Goal: Task Accomplishment & Management: Manage account settings

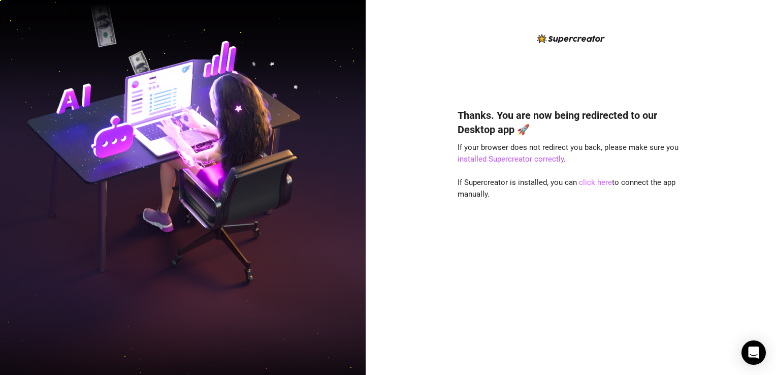
click at [589, 184] on link "click here" at bounding box center [595, 182] width 33 height 9
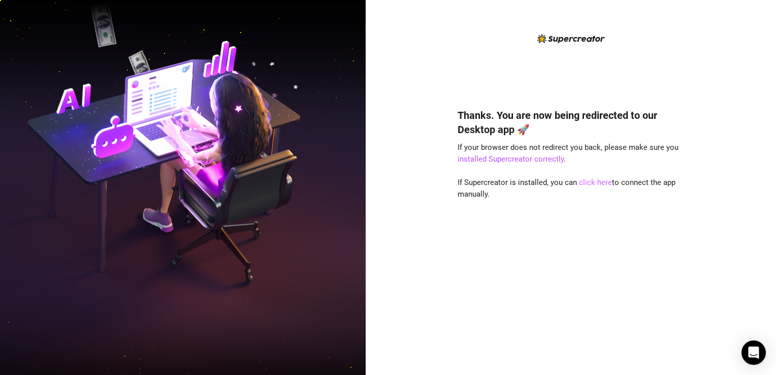
click at [589, 184] on link "click here" at bounding box center [595, 182] width 33 height 9
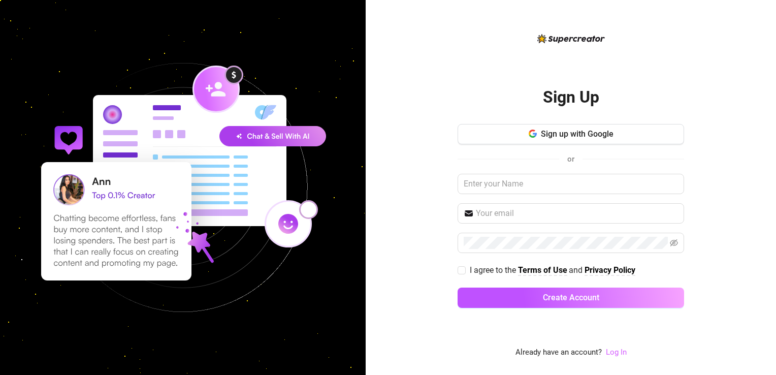
click at [611, 352] on link "Log In" at bounding box center [616, 351] width 21 height 9
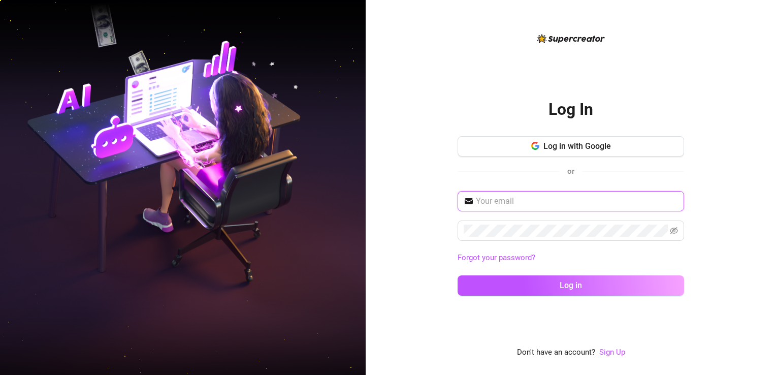
click at [592, 199] on input "text" at bounding box center [577, 201] width 202 height 12
type input "[EMAIL_ADDRESS][DOMAIN_NAME]"
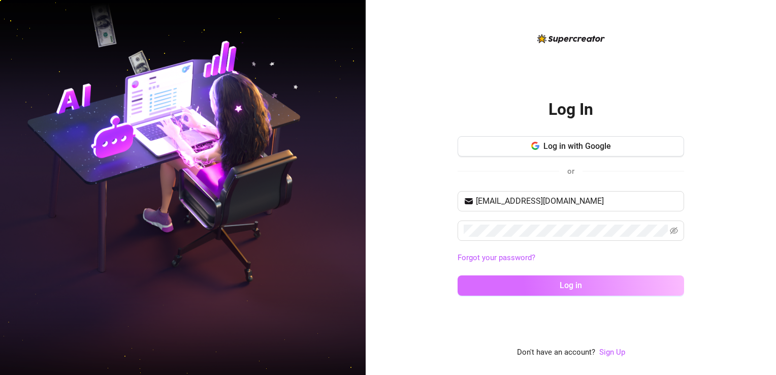
click at [582, 284] on button "Log in" at bounding box center [570, 285] width 226 height 20
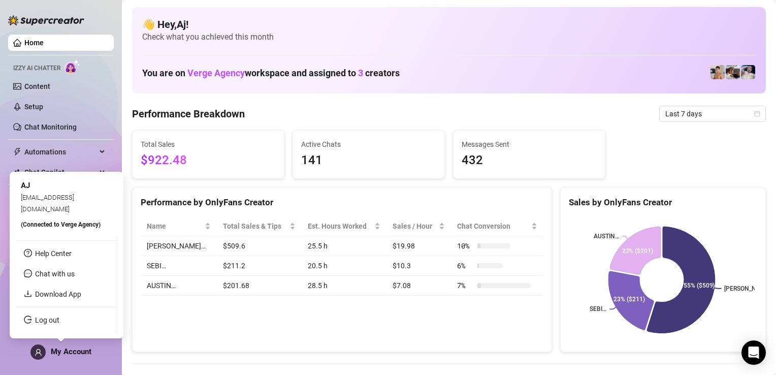
click at [59, 348] on span "My Account" at bounding box center [71, 351] width 41 height 9
click at [69, 297] on link "Download App" at bounding box center [58, 294] width 46 height 8
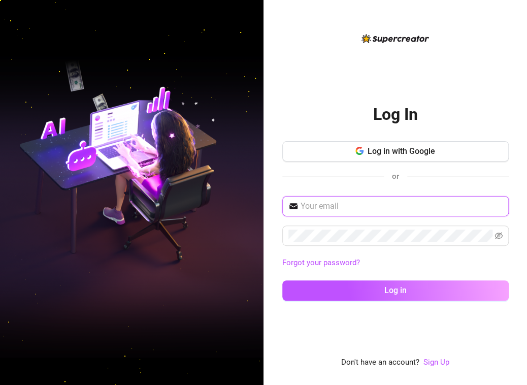
click at [415, 205] on input "text" at bounding box center [402, 206] width 202 height 12
type input "itsaeyjay@gmail.com"
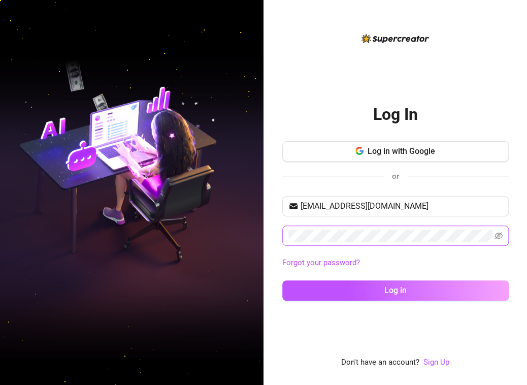
click at [385, 242] on span at bounding box center [395, 235] width 226 height 20
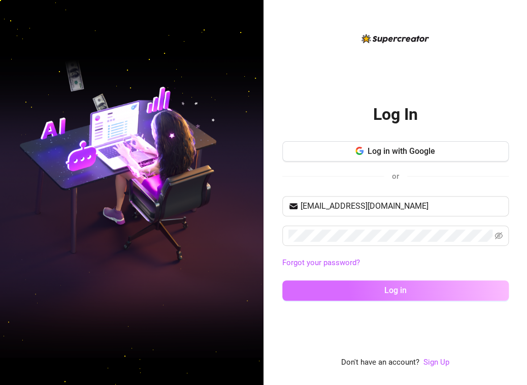
click at [401, 292] on span "Log in" at bounding box center [395, 290] width 22 height 10
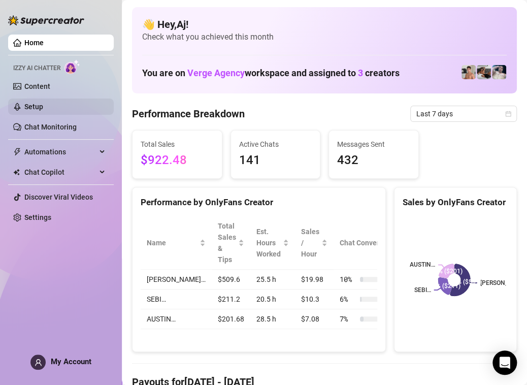
click at [35, 104] on link "Setup" at bounding box center [33, 107] width 19 height 8
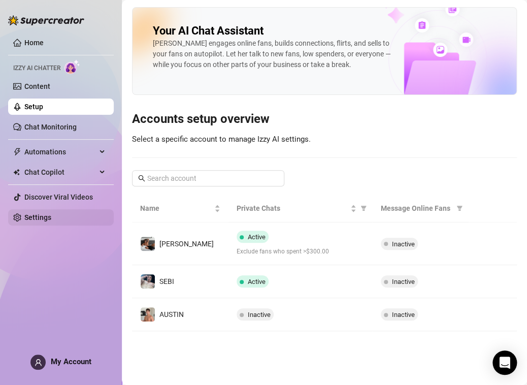
click at [35, 221] on link "Settings" at bounding box center [37, 217] width 27 height 8
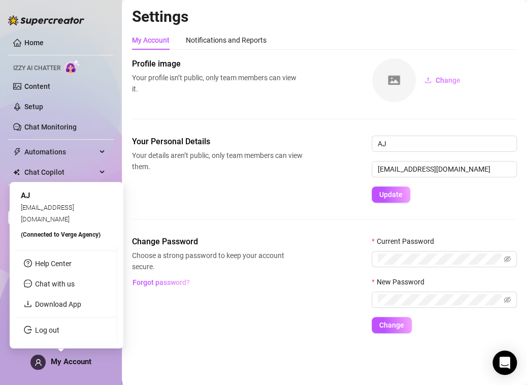
click at [73, 364] on span "My Account" at bounding box center [71, 361] width 41 height 9
click at [81, 302] on link "Download App" at bounding box center [58, 304] width 46 height 8
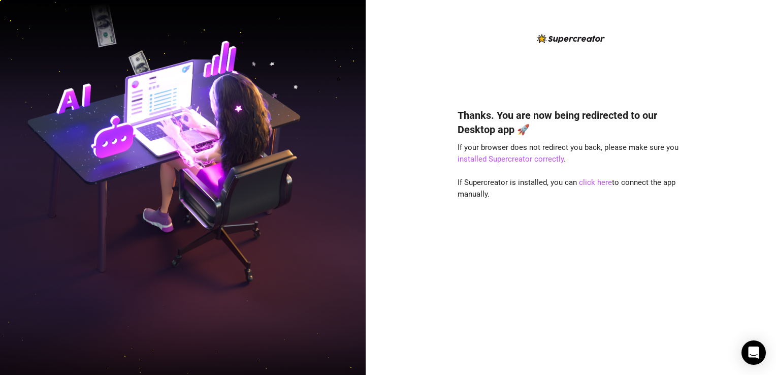
click at [451, 64] on div "Thanks. You are now being redirected to our Desktop app 🚀 If your browser does …" at bounding box center [571, 187] width 410 height 375
click at [597, 184] on link "click here" at bounding box center [595, 182] width 33 height 9
click at [604, 182] on link "click here" at bounding box center [595, 182] width 33 height 9
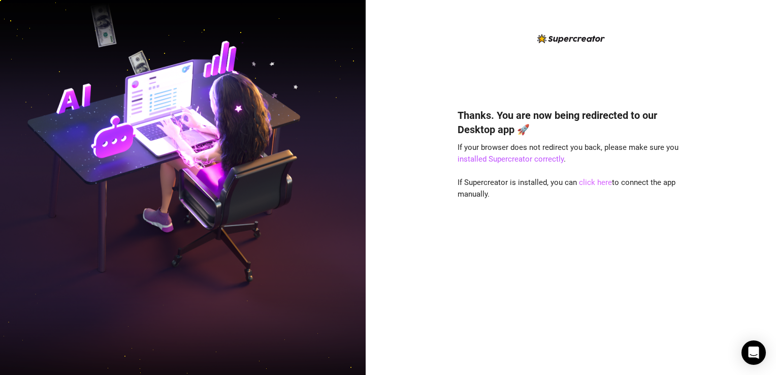
click at [604, 182] on link "click here" at bounding box center [595, 182] width 33 height 9
drag, startPoint x: 604, startPoint y: 191, endPoint x: 545, endPoint y: 218, distance: 64.8
click at [173, 374] on html "Thanks. You are now being redirected to our Desktop app 🚀 If your browser does …" at bounding box center [388, 187] width 776 height 375
